Goal: Task Accomplishment & Management: Complete application form

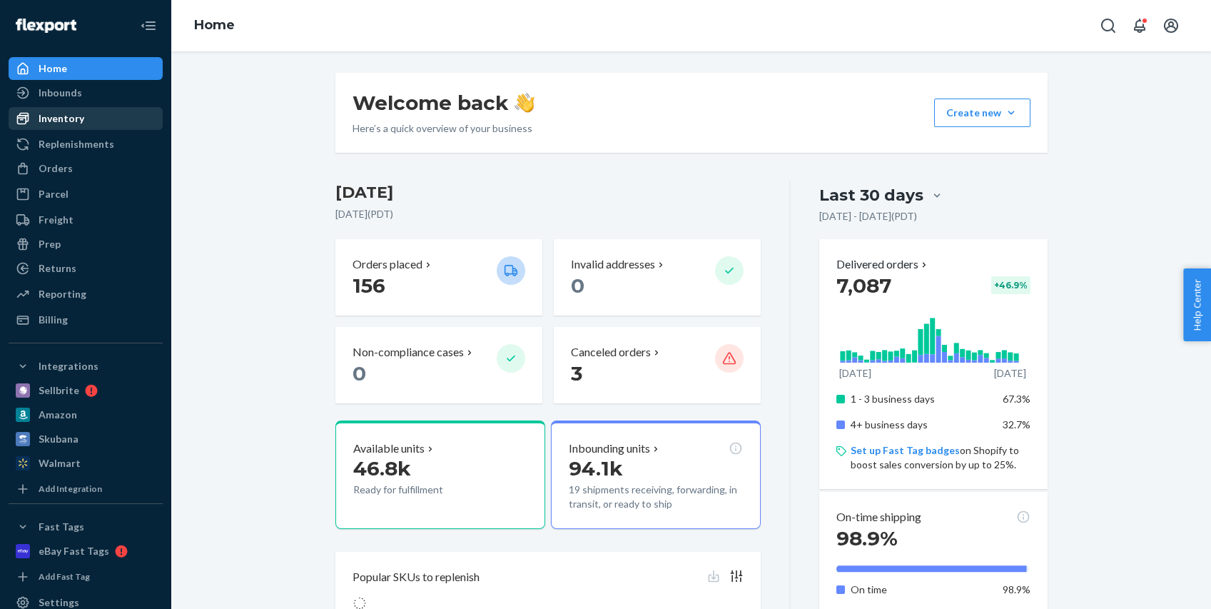
click at [91, 116] on div "Inventory" at bounding box center [85, 118] width 151 height 20
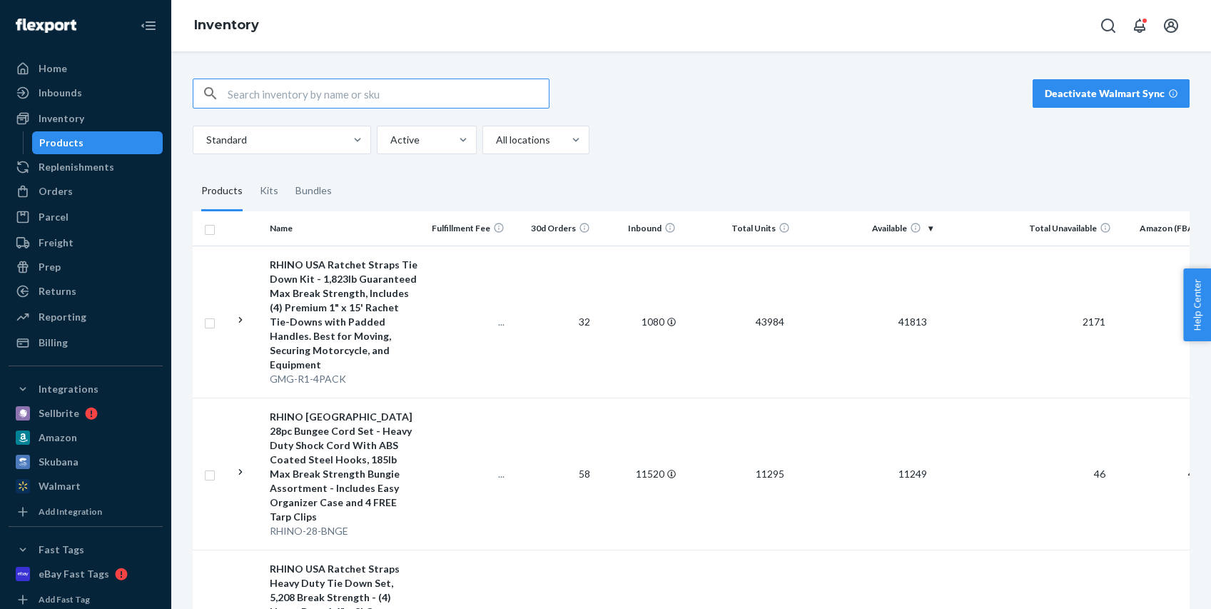
click at [308, 93] on input "text" at bounding box center [388, 93] width 321 height 29
type input "TD-RSRE1X10-GRY"
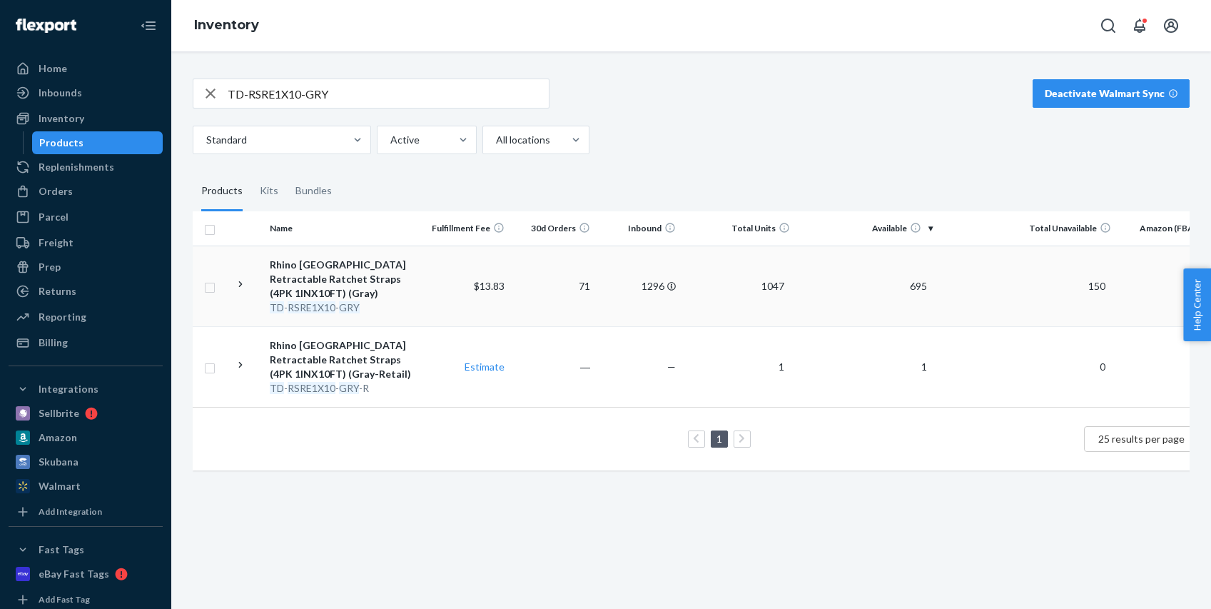
click at [421, 280] on td "Rhino [GEOGRAPHIC_DATA] Retractable Ratchet Straps (4PK 1INX10FT) (Gray) TD - R…" at bounding box center [344, 286] width 161 height 81
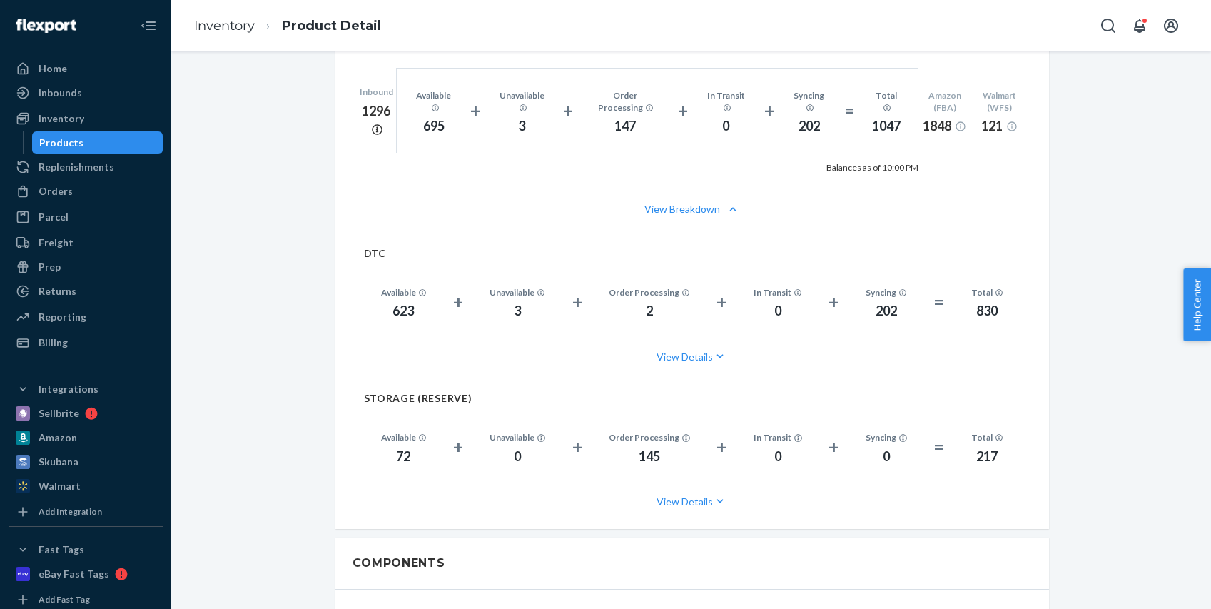
scroll to position [947, 0]
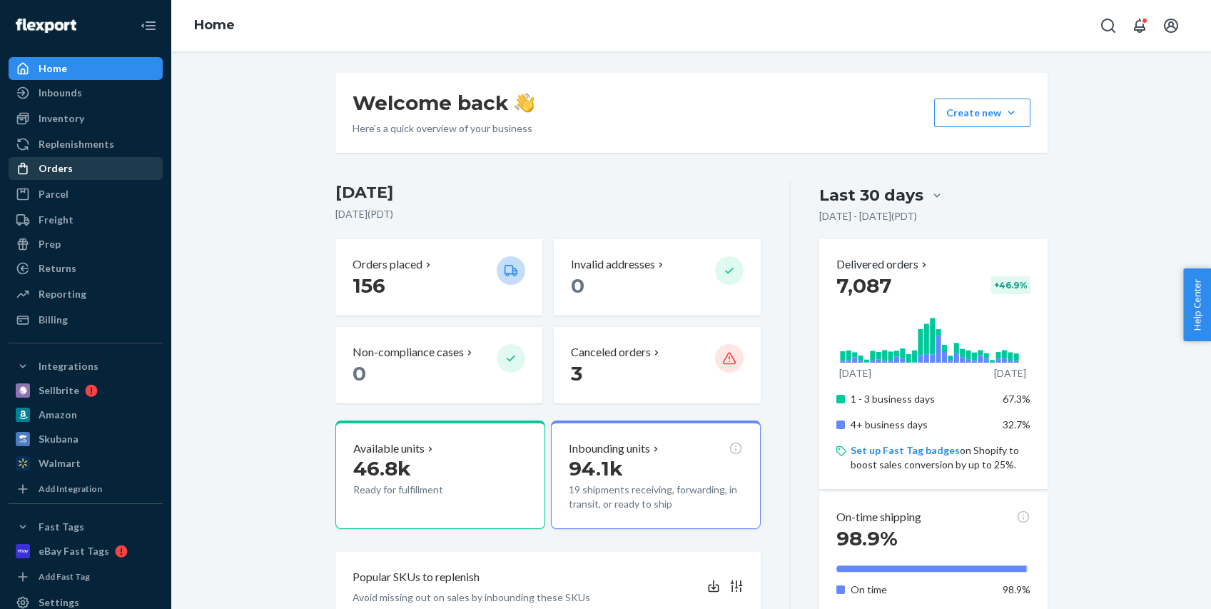
click at [96, 167] on div "Orders" at bounding box center [85, 168] width 151 height 20
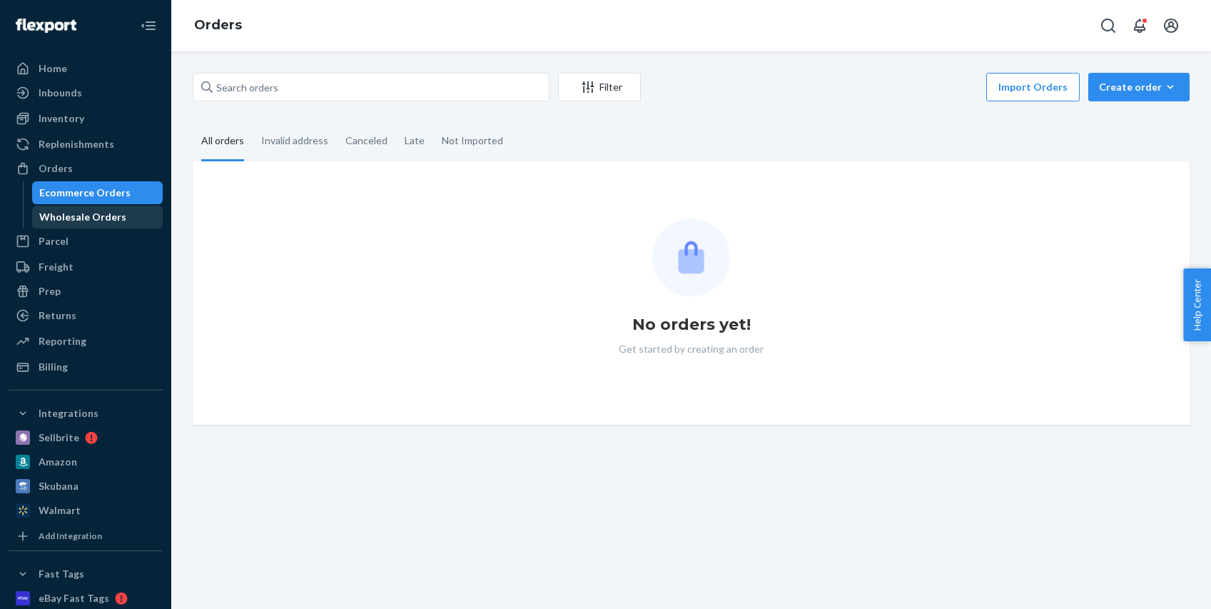
click at [100, 219] on div "Wholesale Orders" at bounding box center [82, 217] width 87 height 14
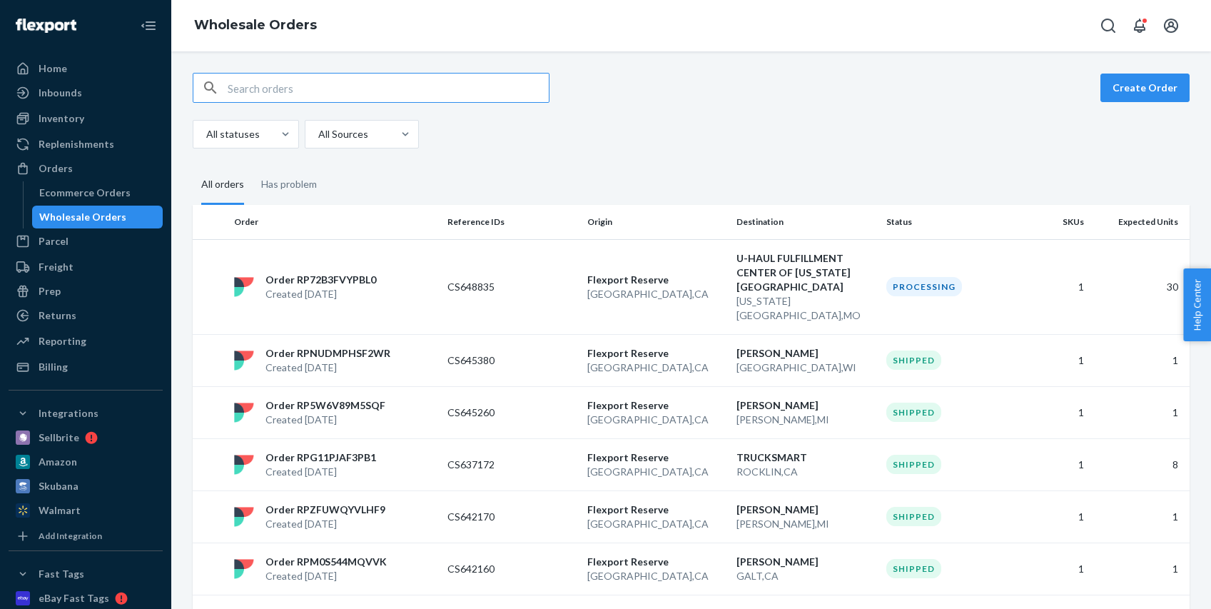
click at [100, 219] on div "Wholesale Orders" at bounding box center [82, 217] width 87 height 14
click at [416, 89] on input "text" at bounding box center [388, 88] width 321 height 29
paste input "DIAMOND C TRAILER"
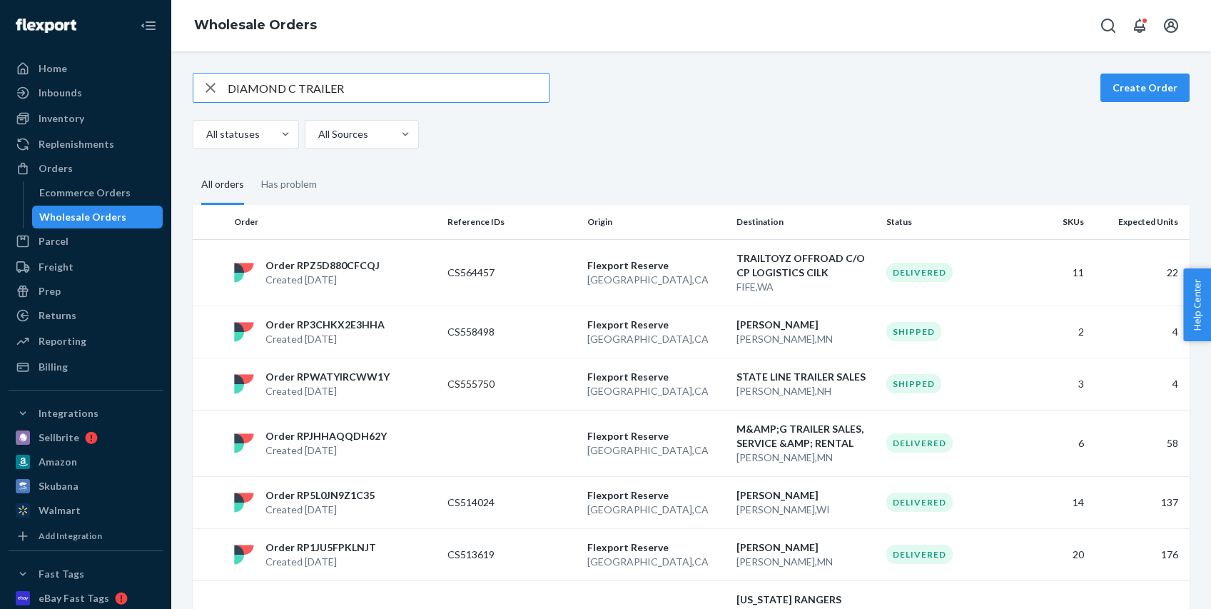
click at [393, 89] on input "DIAMOND C TRAILER" at bounding box center [388, 88] width 321 height 29
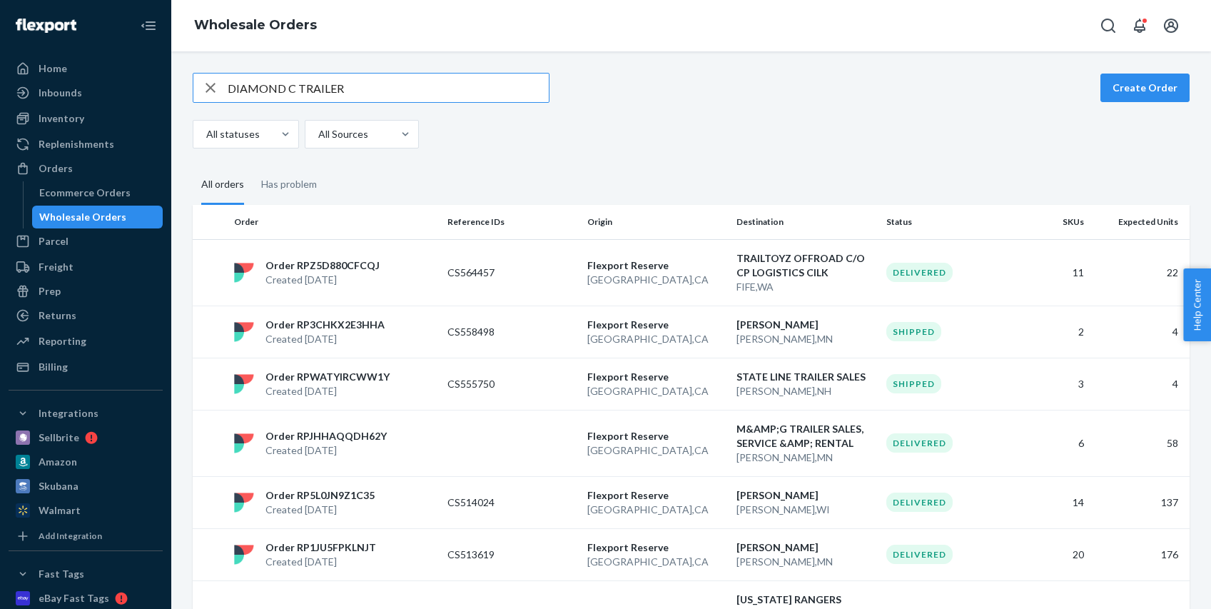
click at [393, 89] on input "DIAMOND C TRAILER" at bounding box center [388, 88] width 321 height 29
paste input "JACOB WILLIAMS"
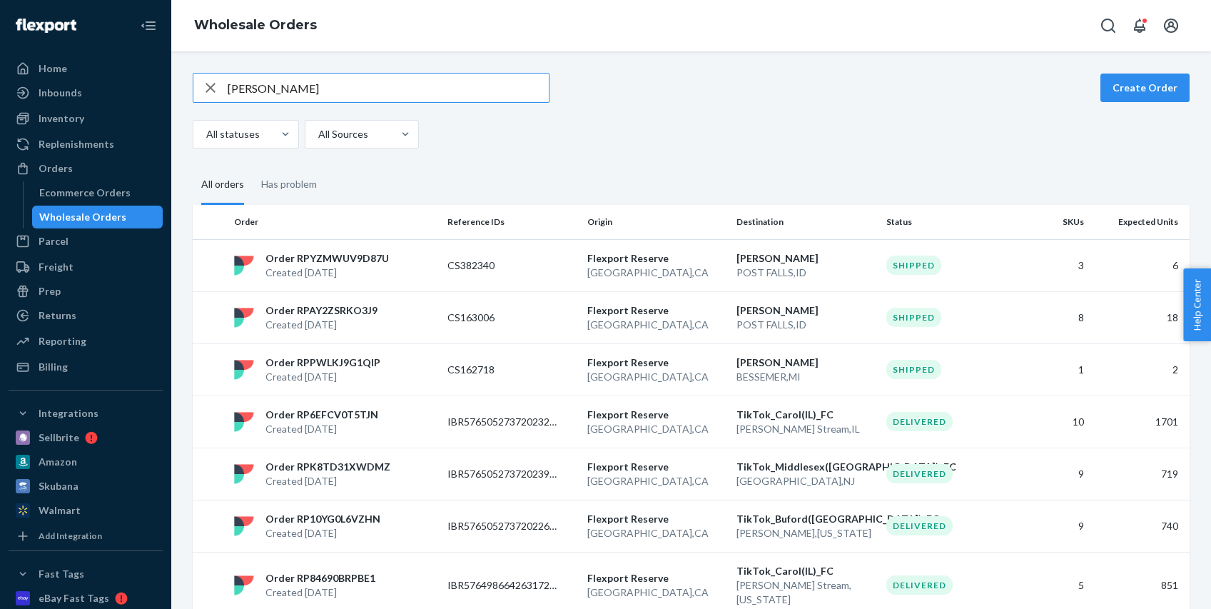
drag, startPoint x: 343, startPoint y: 97, endPoint x: 175, endPoint y: 75, distance: 169.9
click at [175, 75] on div "JACOB WILLIAMS Create Order All statuses All Sources All orders Has problem Ord…" at bounding box center [691, 329] width 1040 height 557
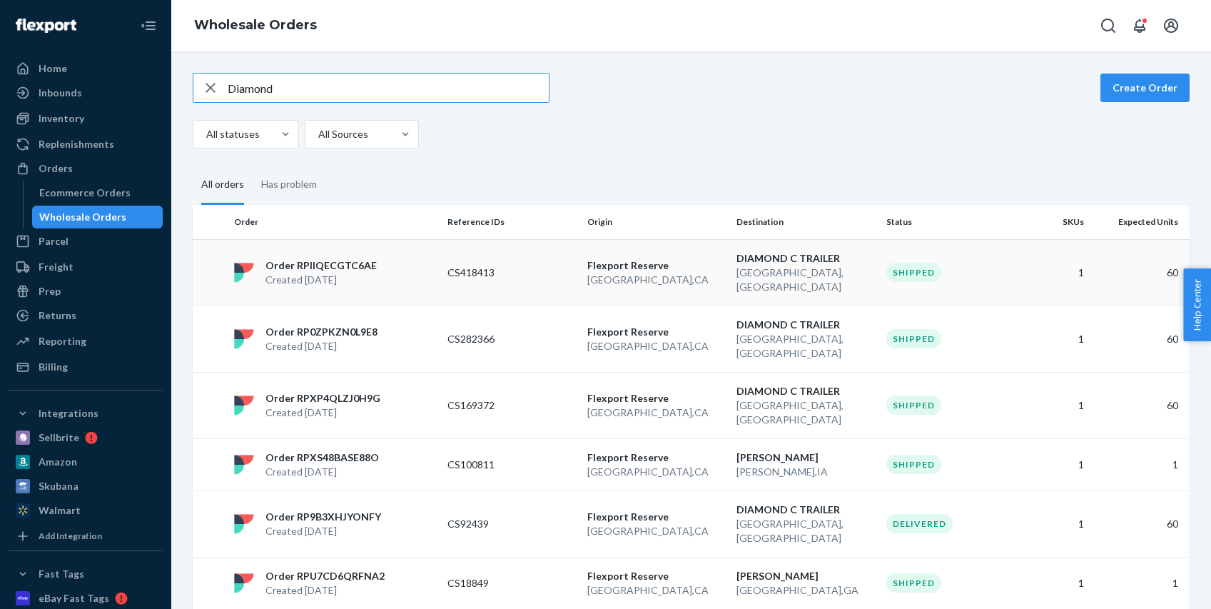
type input "Diamond"
click at [399, 261] on div "Order RPIIQECGTC6AE Created Jul 10, 2025" at bounding box center [334, 272] width 213 height 29
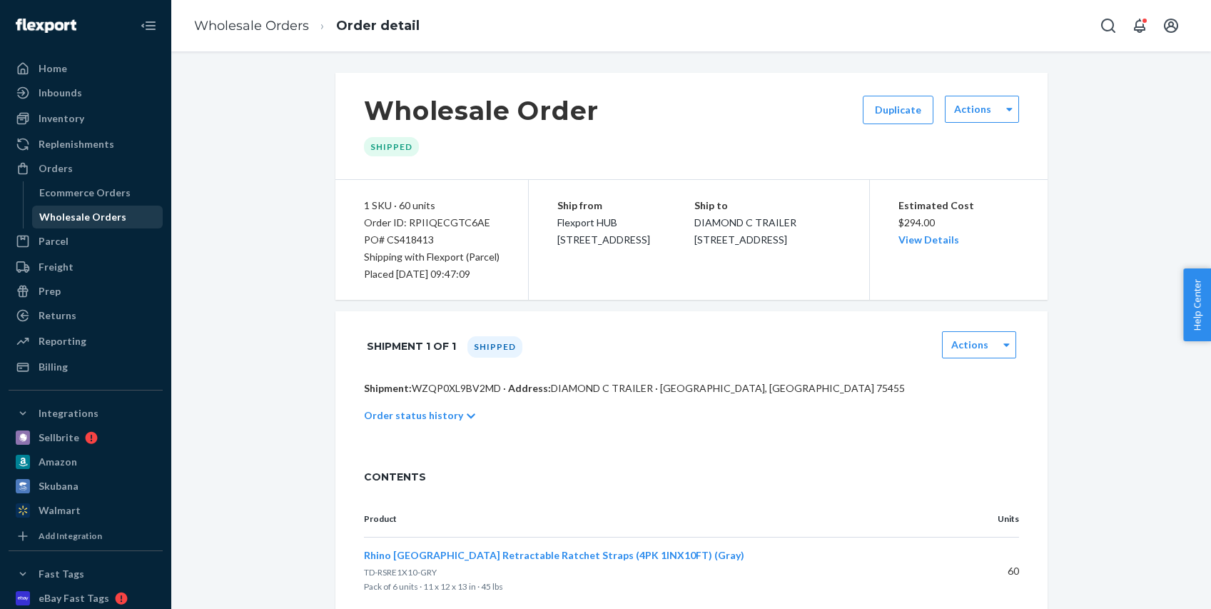
click at [83, 222] on div "Wholesale Orders" at bounding box center [82, 217] width 87 height 14
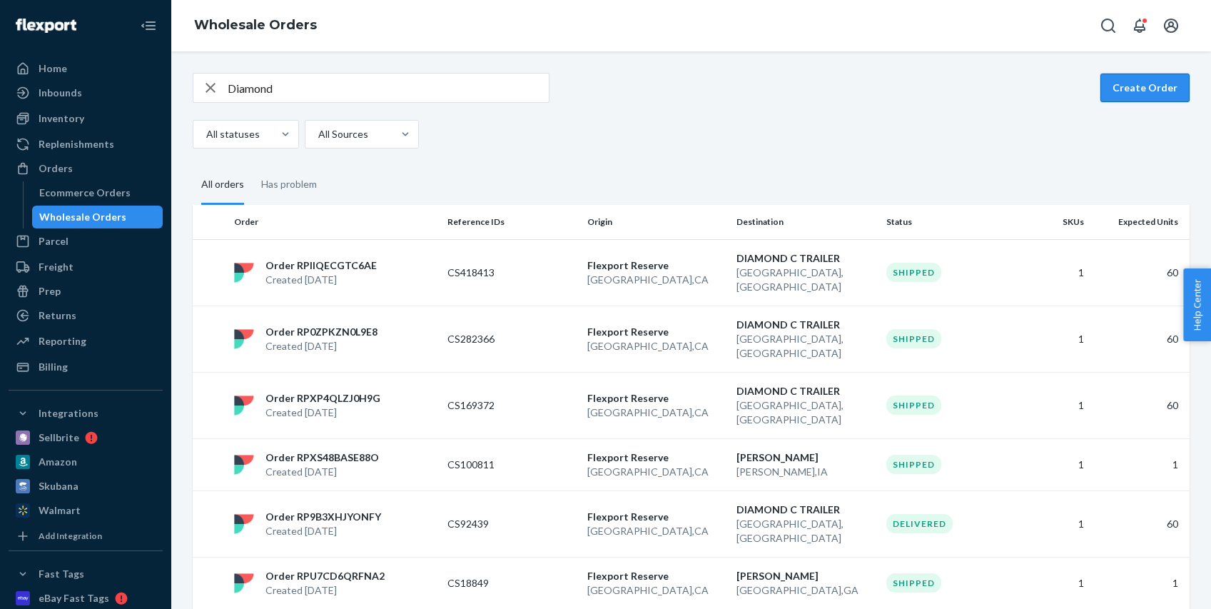
click at [1140, 91] on button "Create Order" at bounding box center [1145, 88] width 89 height 29
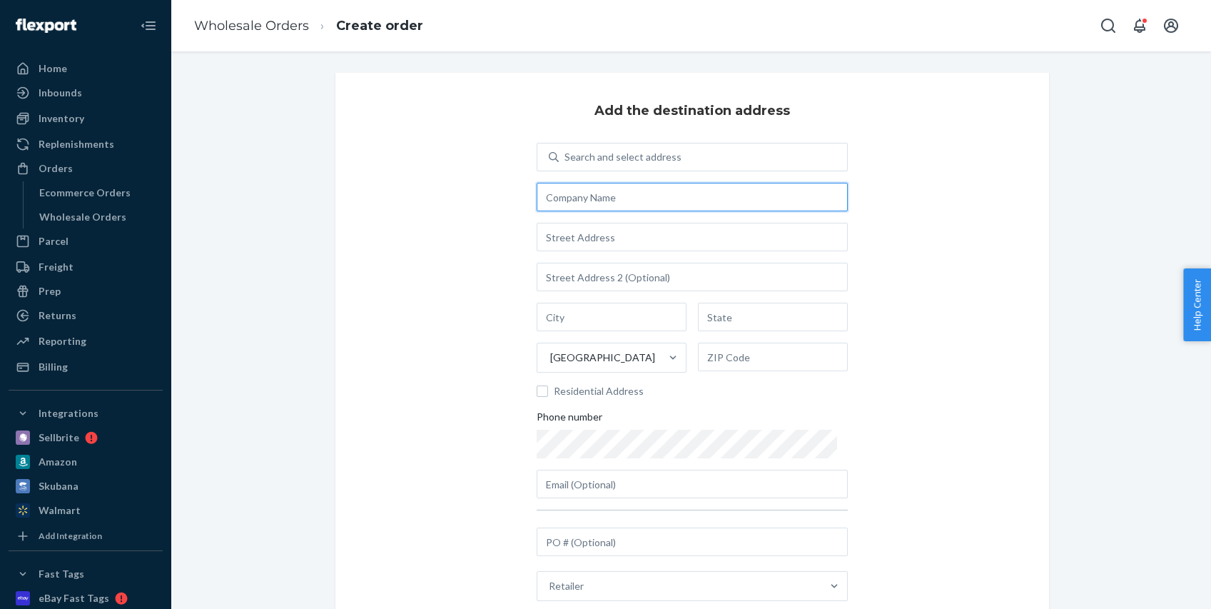
click at [638, 205] on input "text" at bounding box center [692, 197] width 311 height 29
paste input "DIAMOND C TRAILER"
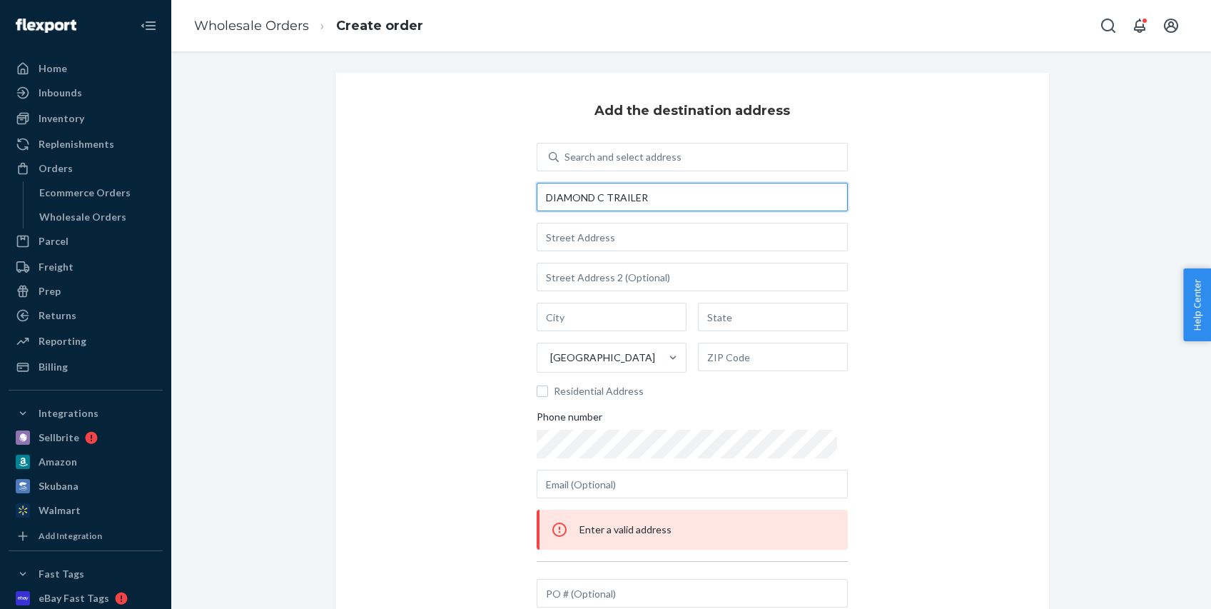
type input "DIAMOND C TRAILER"
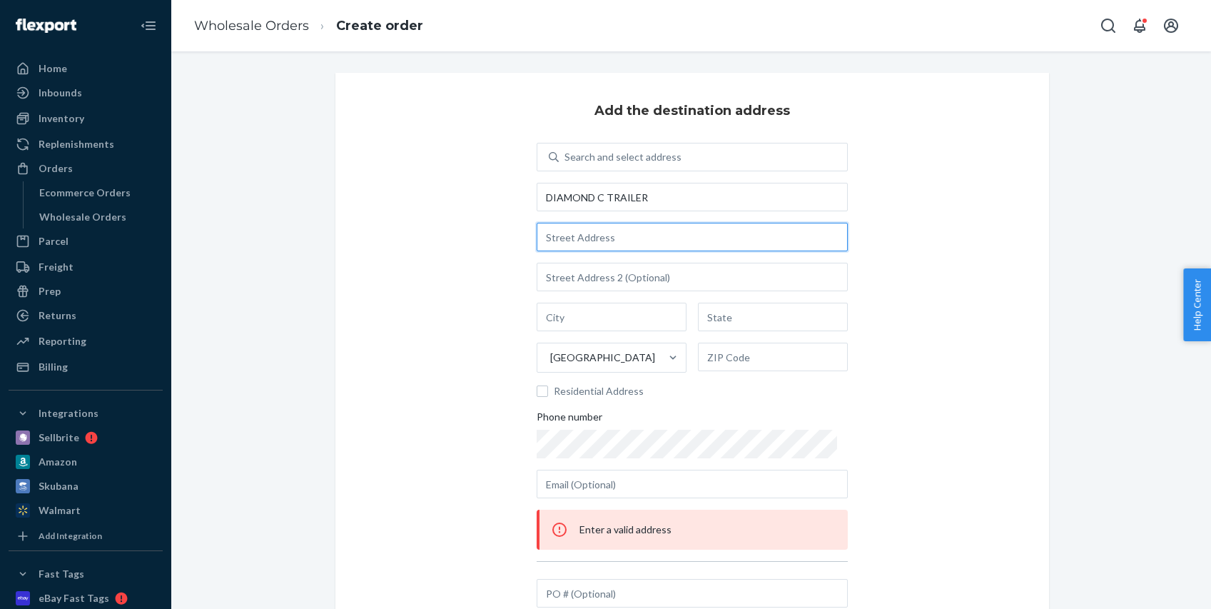
click at [599, 235] on input "text" at bounding box center [692, 237] width 311 height 29
paste input "4006 FM 3417"
type input "4006 FM 3417"
type input "Mount Pleasant"
type input "TX"
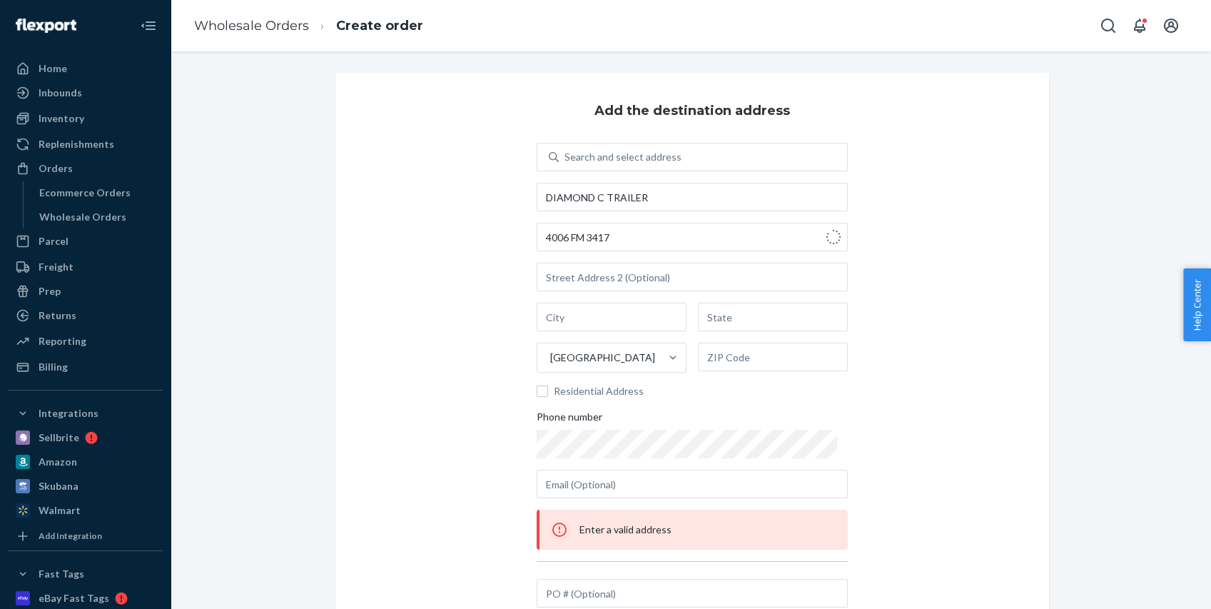
type input "75455"
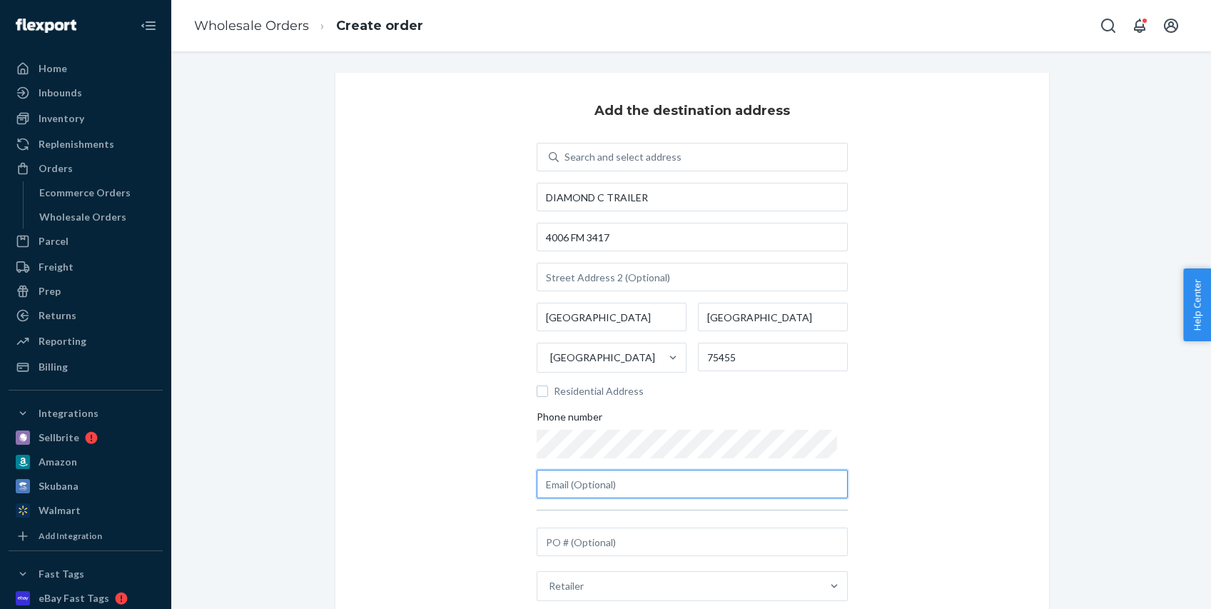
click at [802, 490] on input "text" at bounding box center [692, 484] width 311 height 29
paste input "ap@diamondc.com"
type input "ap@diamondc.com"
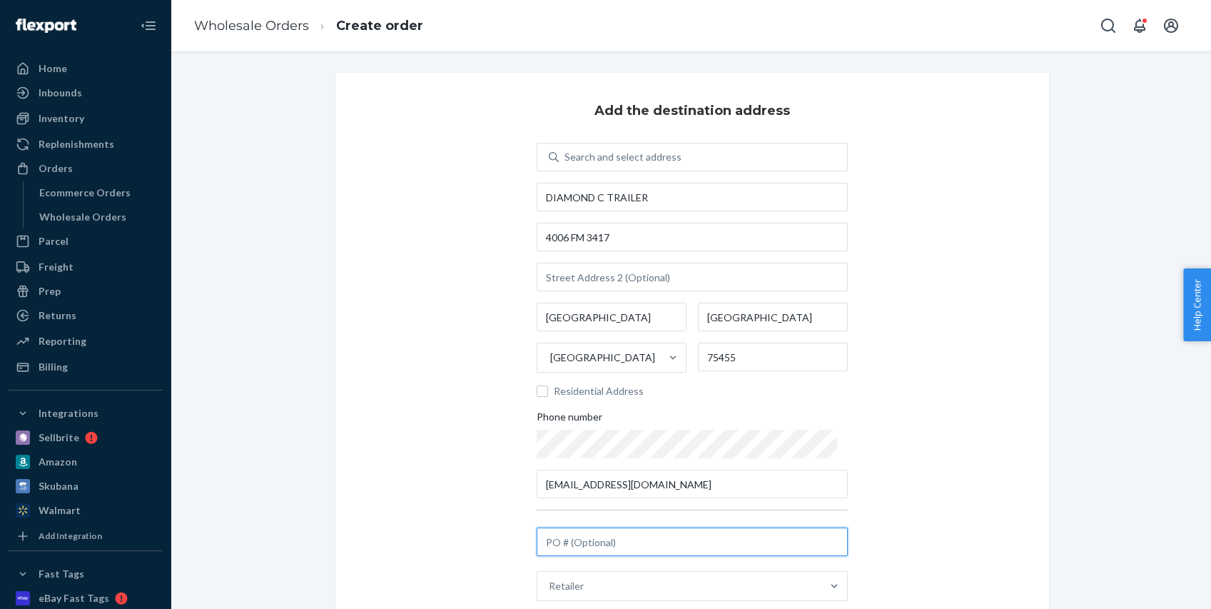
click at [572, 545] on input "text" at bounding box center [692, 541] width 311 height 29
paste input "CS650318"
type input "CS650318"
click at [477, 550] on div "Add the destination address Search and select address DIAMOND C TRAILER 4006 FM…" at bounding box center [692, 353] width 714 height 560
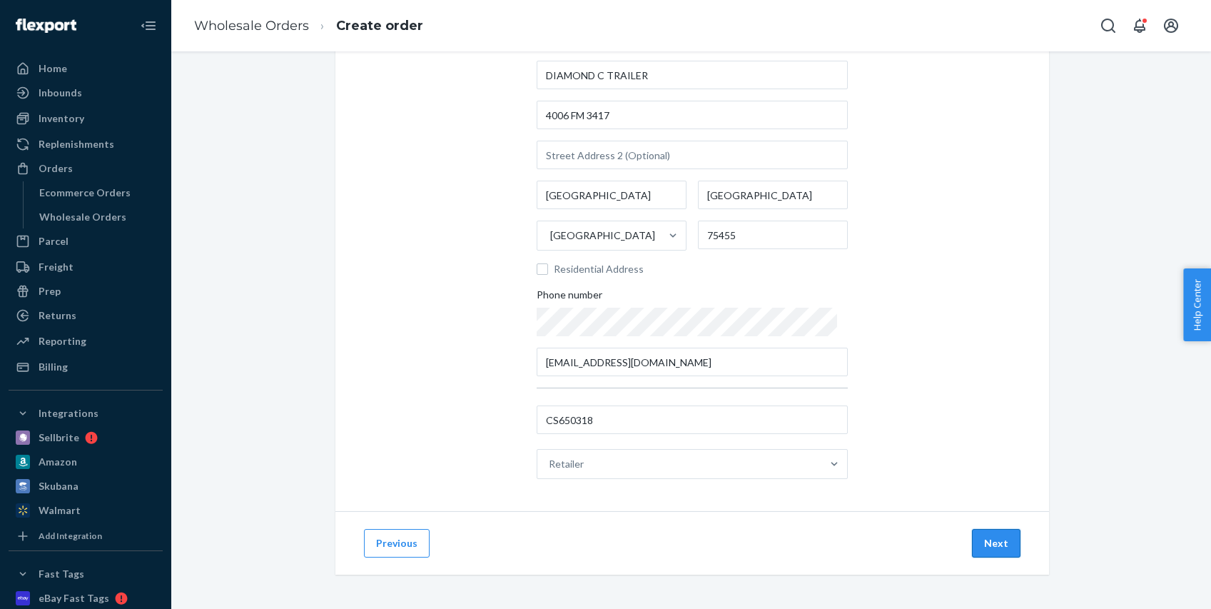
click at [1000, 545] on button "Next" at bounding box center [996, 543] width 49 height 29
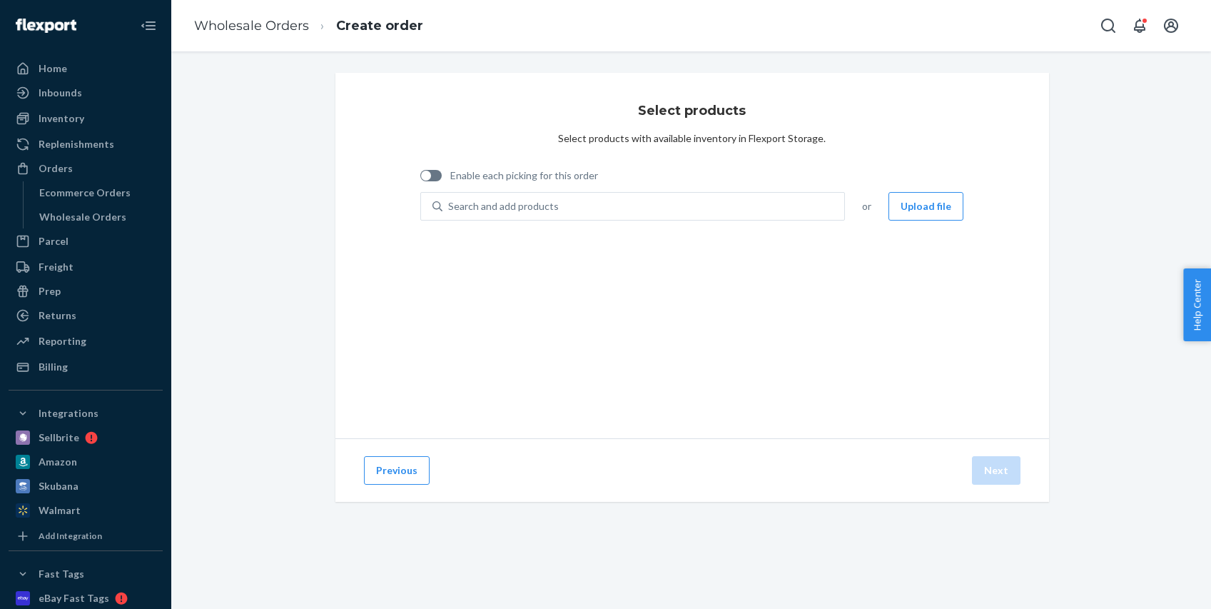
scroll to position [0, 0]
click at [499, 206] on div "Search and add products" at bounding box center [503, 206] width 111 height 14
click at [450, 206] on input "0 results available. Use Up and Down to choose options, press Enter to select t…" at bounding box center [448, 206] width 1 height 14
paste input "TD-RSRE1X10-GRY"
type input "TD-RSRE1X10-GRY"
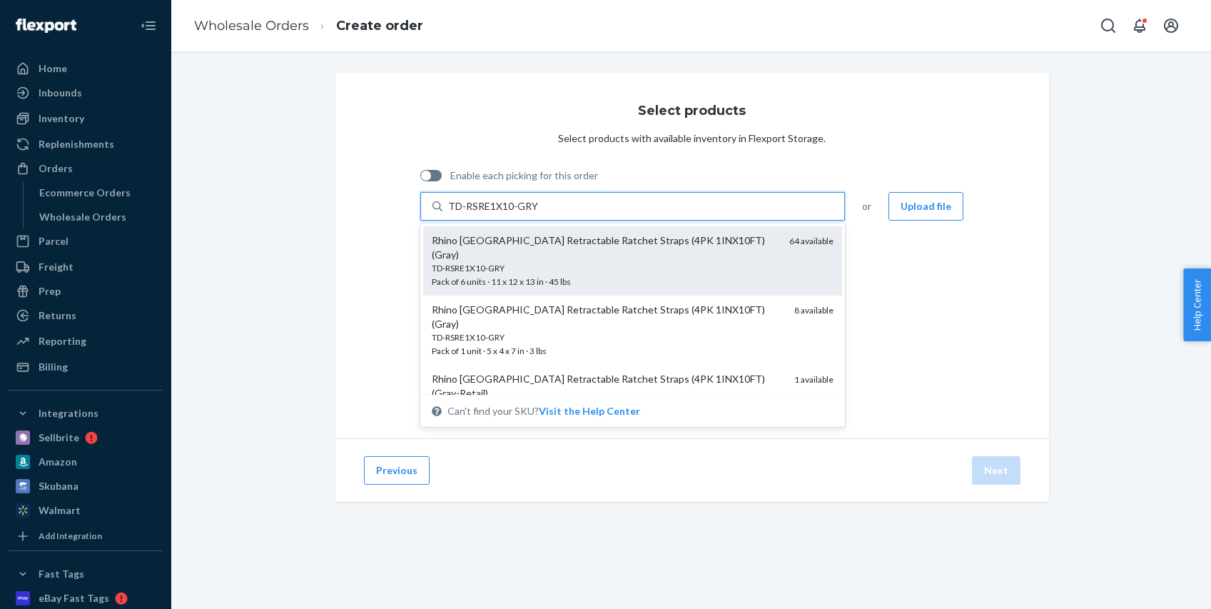
click at [511, 262] on div "TD-RSRE1X10-GRY" at bounding box center [605, 268] width 347 height 12
click at [511, 213] on input "TD-RSRE1X10-GRY" at bounding box center [493, 206] width 90 height 14
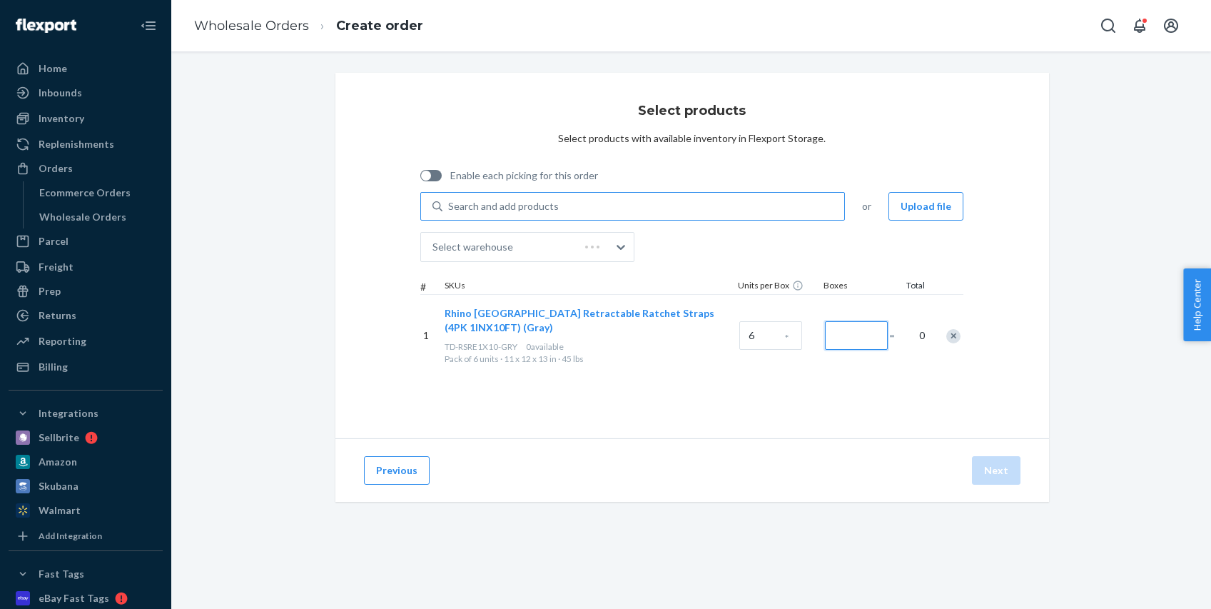
click at [867, 327] on input "Number of boxes" at bounding box center [856, 335] width 63 height 29
type input "10"
click at [993, 470] on button "Next" at bounding box center [996, 470] width 49 height 29
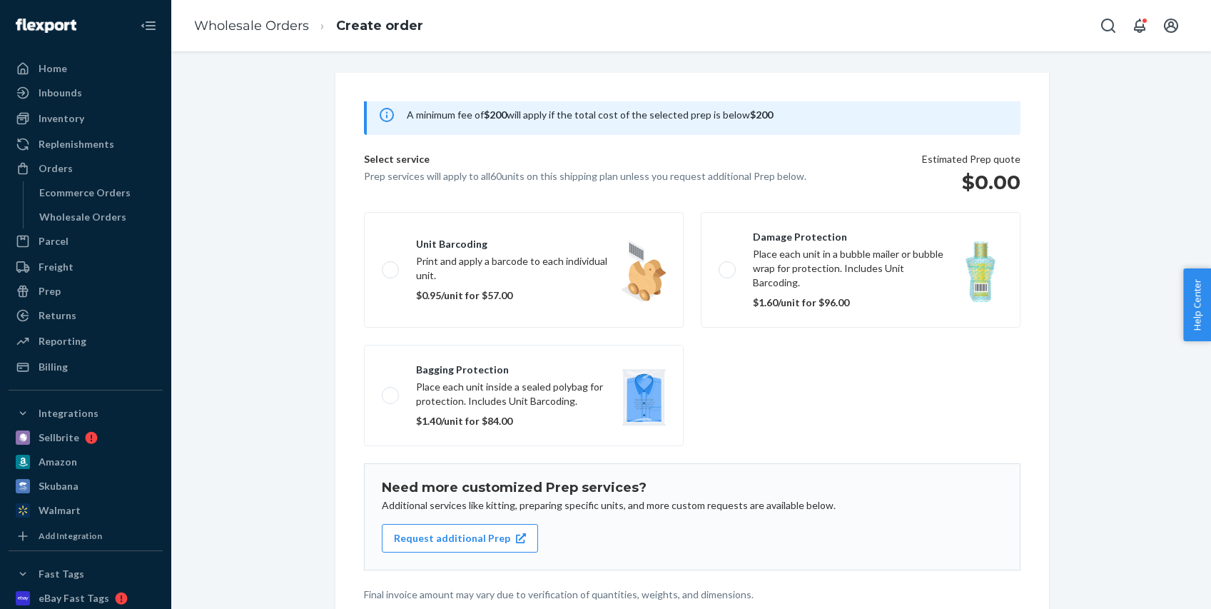
scroll to position [118, 0]
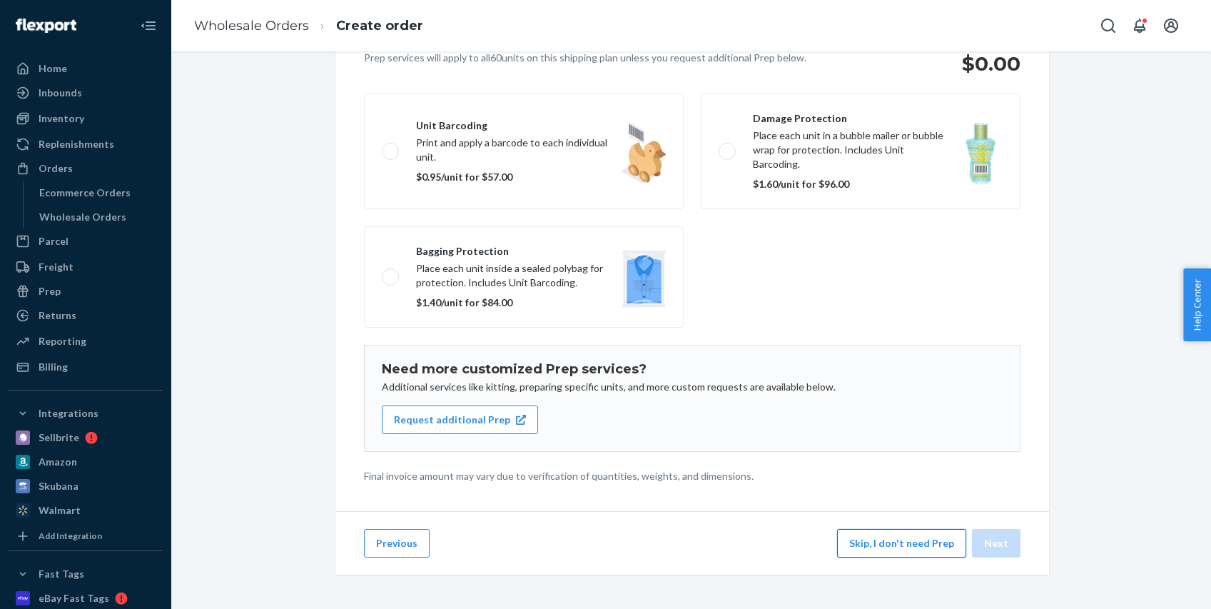
click at [922, 547] on button "Skip, I don't need Prep" at bounding box center [901, 543] width 129 height 29
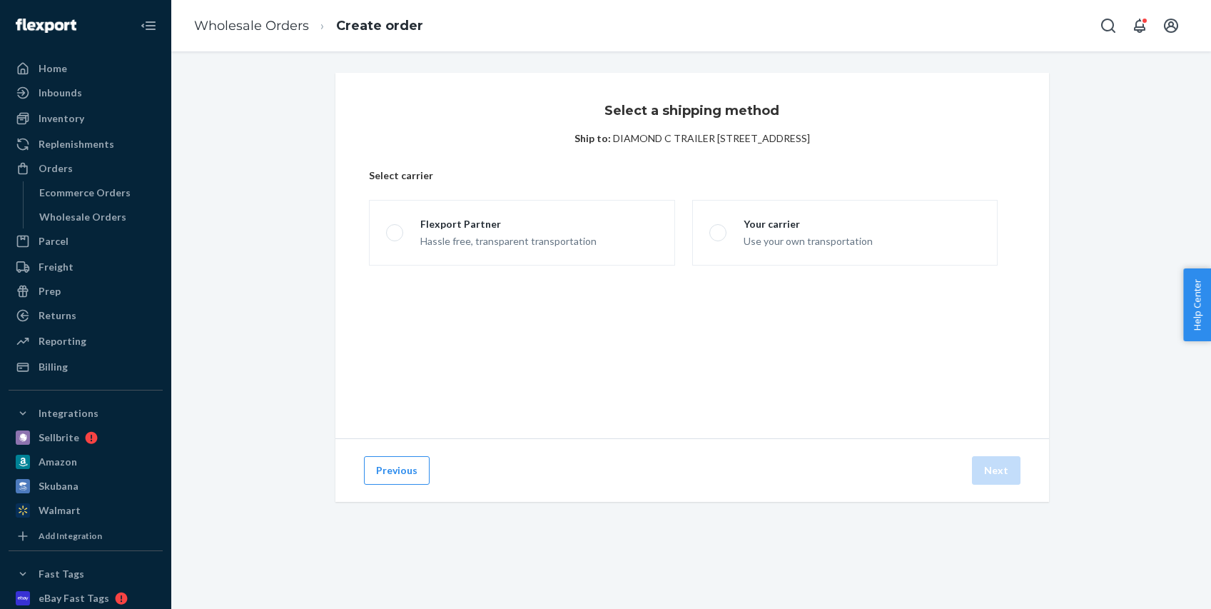
scroll to position [0, 0]
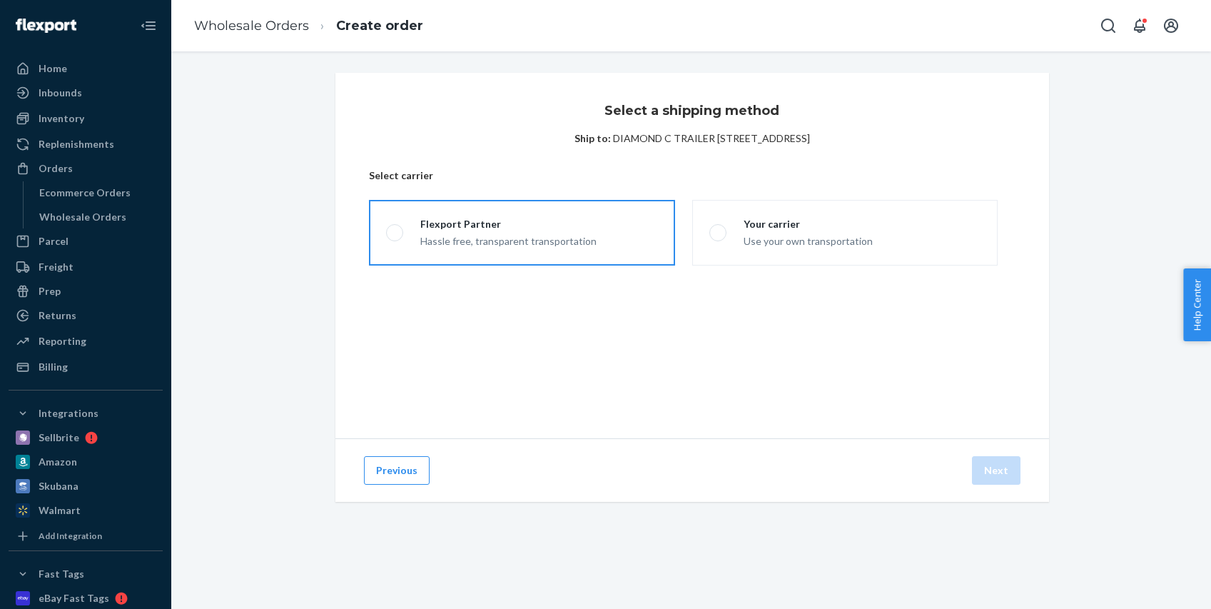
click at [585, 237] on div "Hassle free, transparent transportation" at bounding box center [508, 239] width 176 height 17
click at [395, 237] on input "Flexport Partner Hassle free, transparent transportation" at bounding box center [390, 232] width 9 height 9
radio input "true"
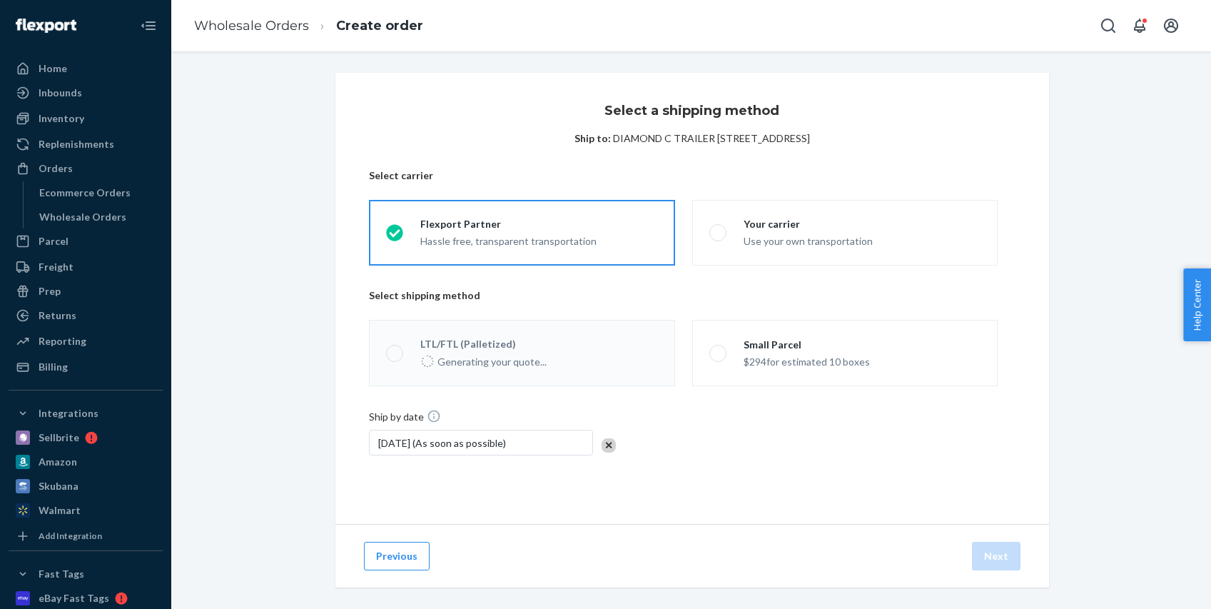
click at [510, 335] on label "LTL/FTL (Palletized) Generating your quote..." at bounding box center [521, 353] width 305 height 66
click at [500, 353] on div "$577 for estimated 1 pallet" at bounding box center [479, 359] width 118 height 17
click at [395, 353] on input "LTL/FTL (Palletized) $577 for estimated 1 pallet" at bounding box center [390, 352] width 9 height 9
radio input "true"
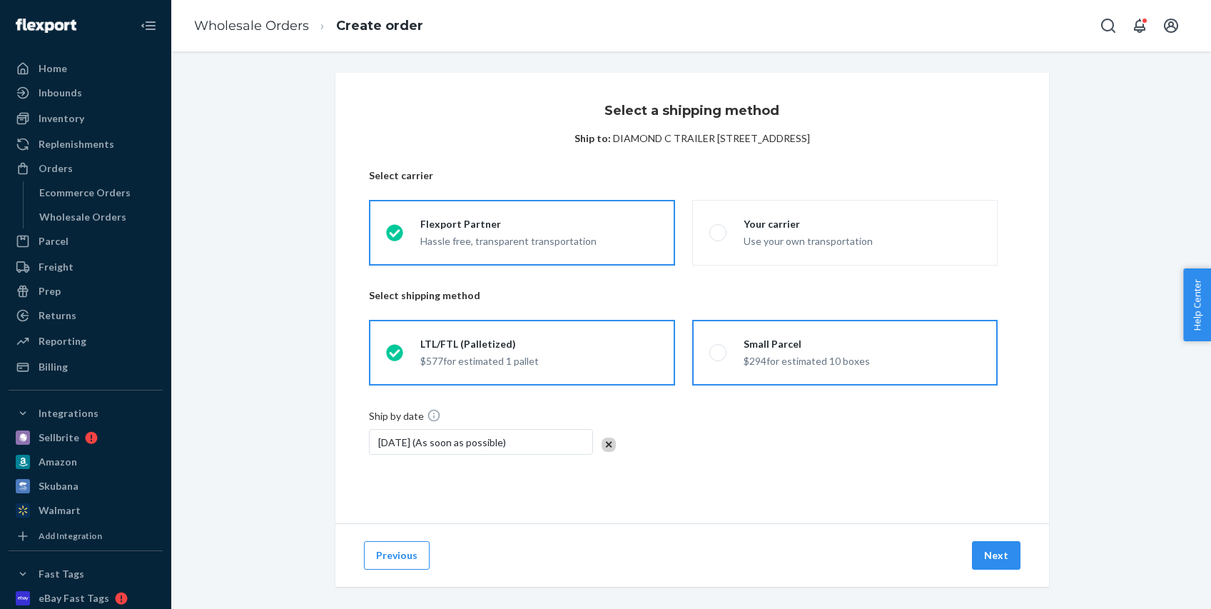
click at [829, 353] on div "$294 for estimated 10 boxes" at bounding box center [807, 359] width 126 height 17
click at [719, 353] on input "Small Parcel $294 for estimated 10 boxes" at bounding box center [713, 352] width 9 height 9
radio input "true"
radio input "false"
click at [984, 568] on button "Next" at bounding box center [996, 555] width 49 height 29
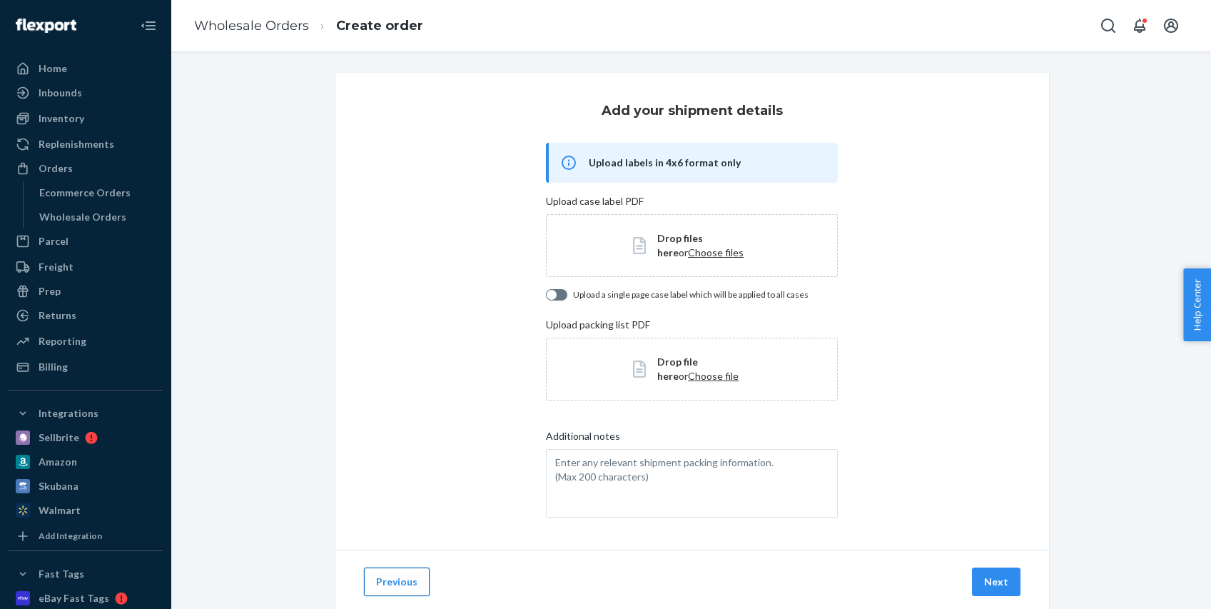
click at [403, 575] on button "Previous" at bounding box center [397, 581] width 66 height 29
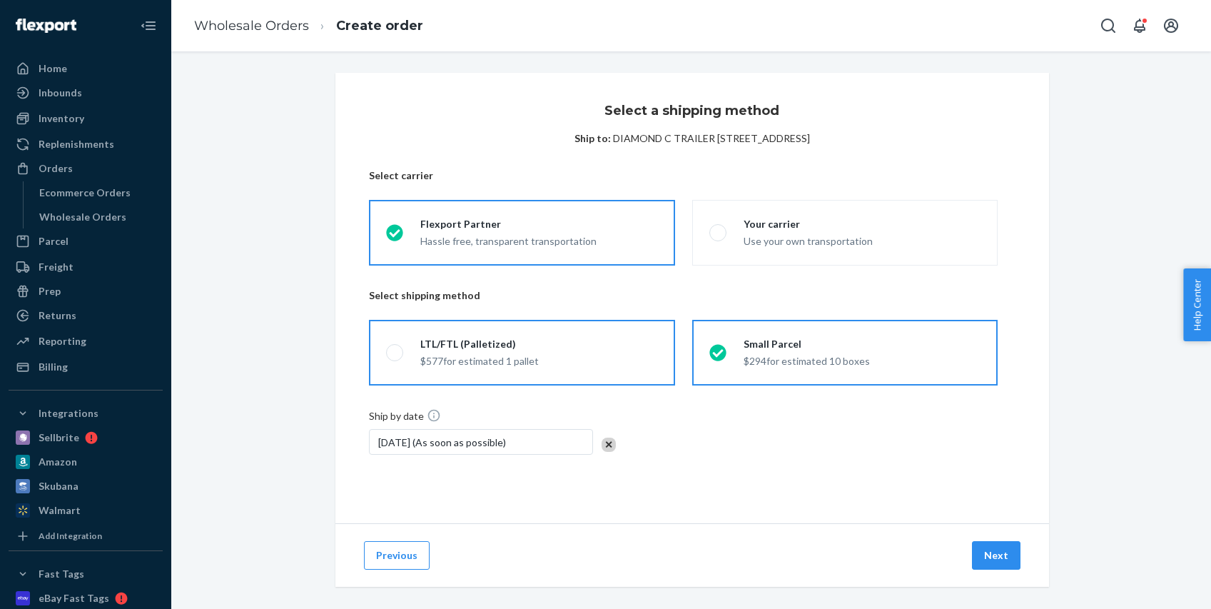
click at [636, 380] on label "LTL/FTL (Palletized) $577 for estimated 1 pallet" at bounding box center [521, 353] width 305 height 66
click at [395, 358] on input "LTL/FTL (Palletized) $577 for estimated 1 pallet" at bounding box center [390, 352] width 9 height 9
radio input "true"
radio input "false"
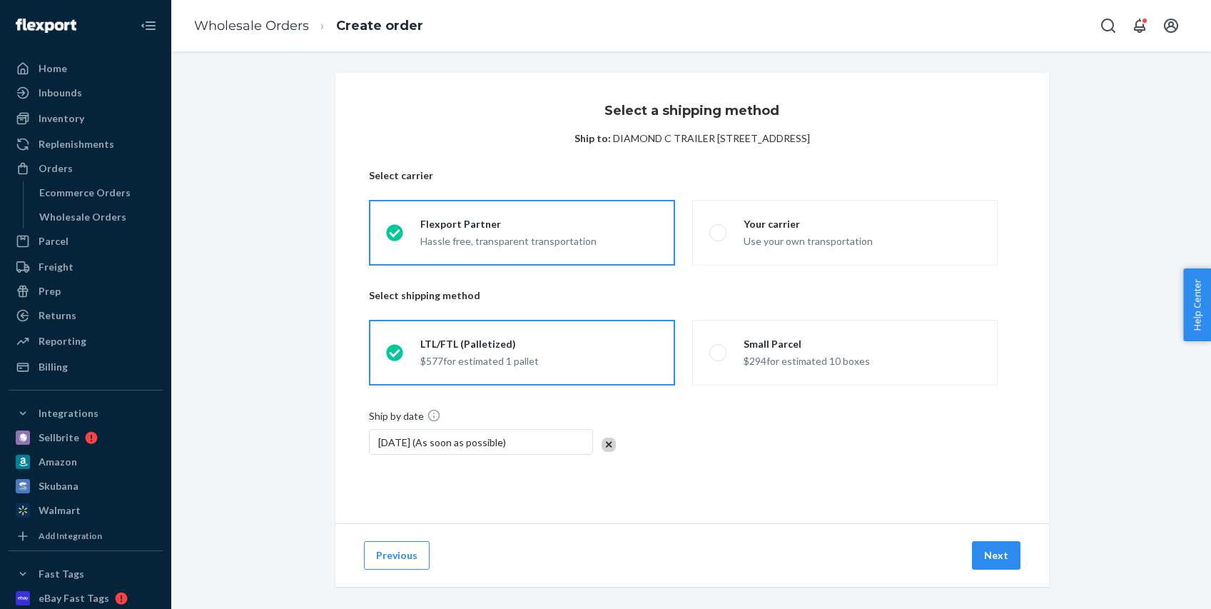
click at [998, 570] on div "Previous Next" at bounding box center [692, 555] width 714 height 64
click at [997, 555] on button "Next" at bounding box center [996, 555] width 49 height 29
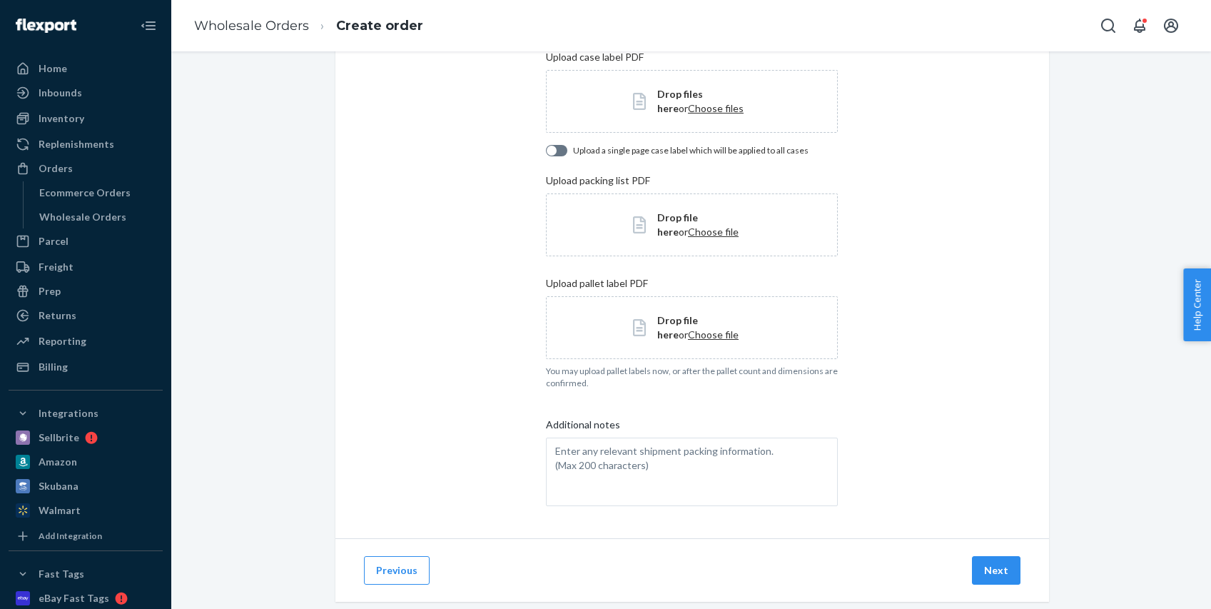
scroll to position [171, 0]
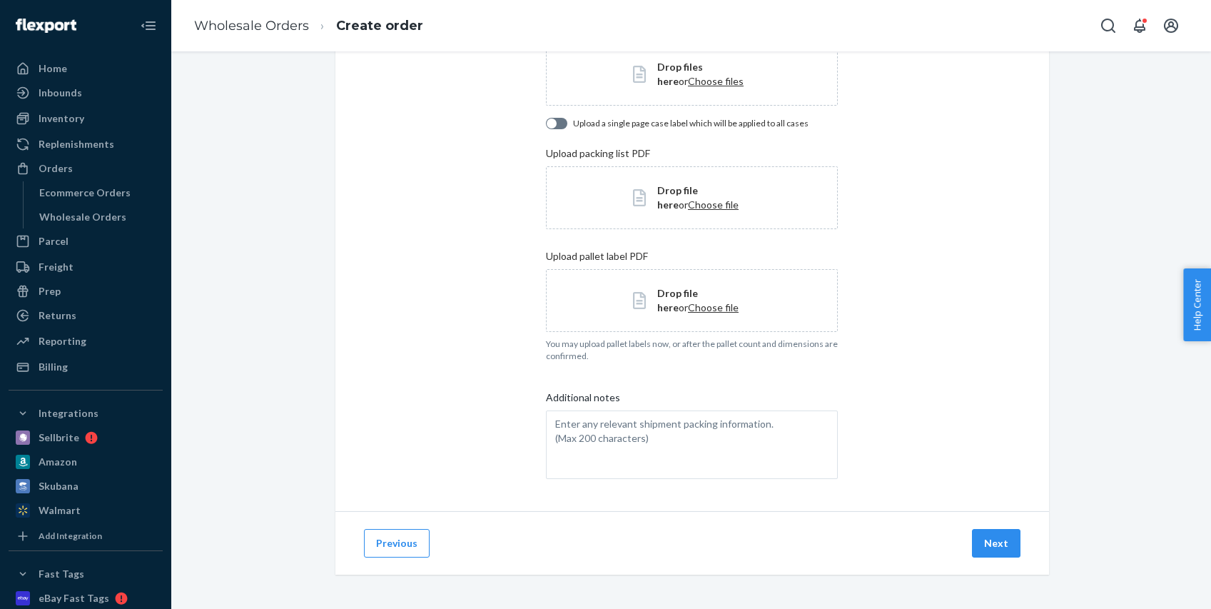
click at [997, 552] on button "Next" at bounding box center [996, 543] width 49 height 29
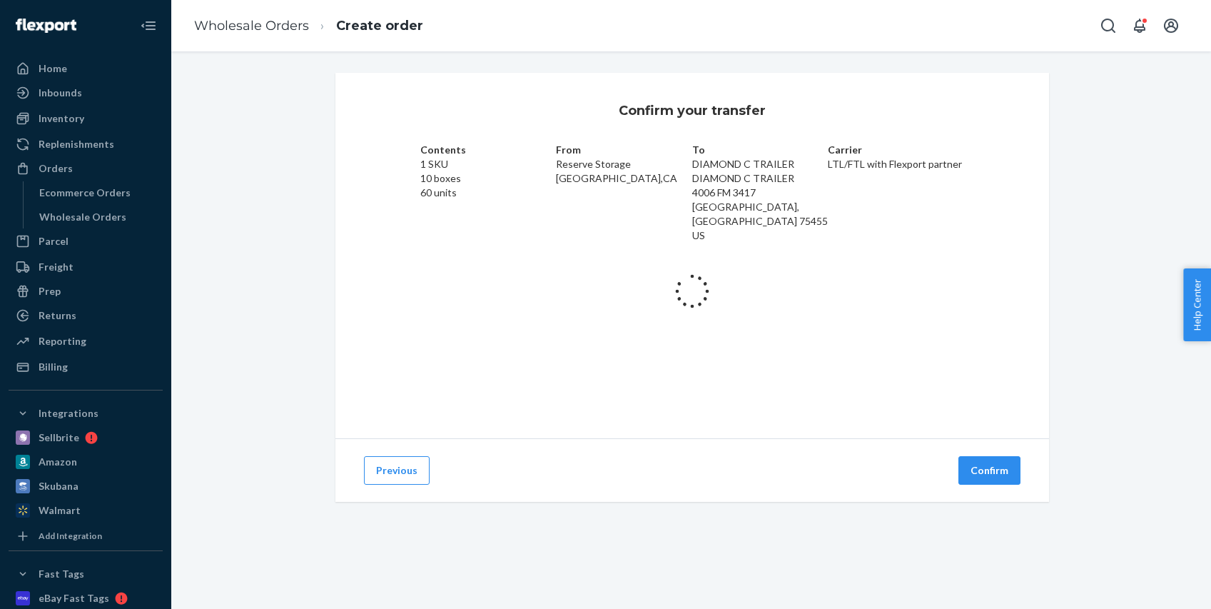
scroll to position [0, 0]
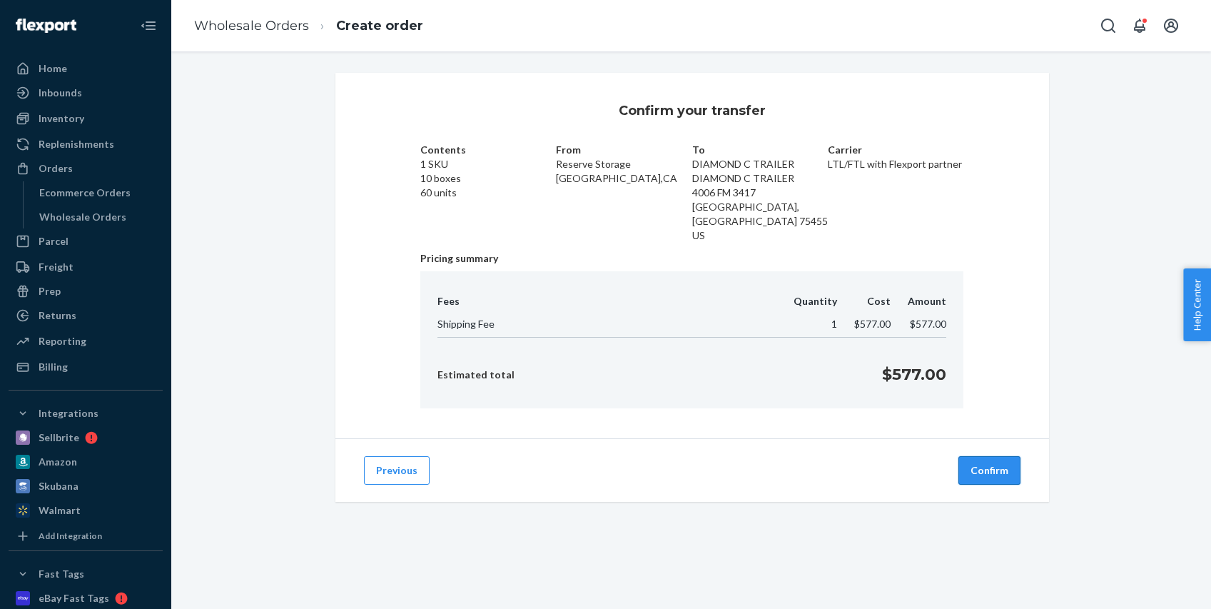
click at [994, 467] on button "Confirm" at bounding box center [990, 470] width 62 height 29
